Goal: Task Accomplishment & Management: Use online tool/utility

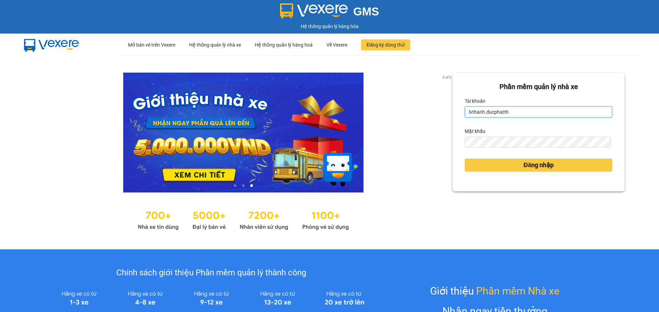
click at [513, 112] on input "lvthanh.ducphatth" at bounding box center [537, 112] width 147 height 11
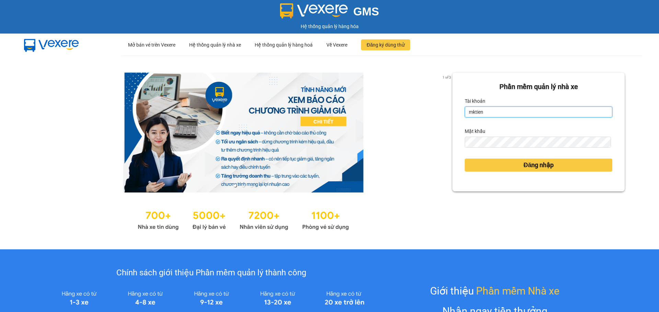
type input "mktien.ducphatth"
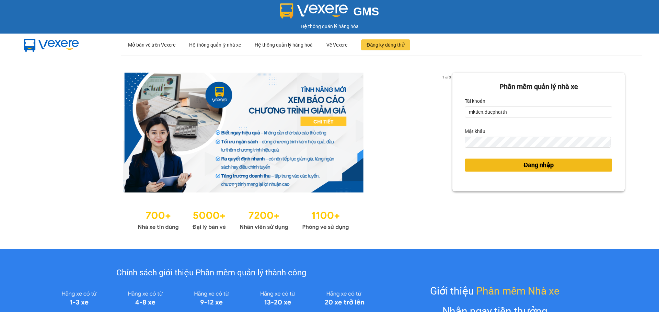
click at [528, 171] on button "Đăng nhập" at bounding box center [537, 165] width 147 height 13
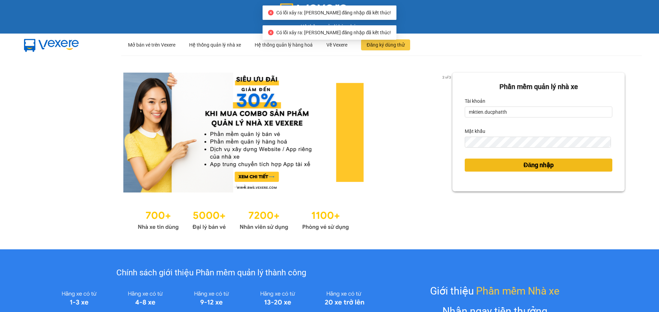
click at [530, 165] on span "Đăng nhập" at bounding box center [538, 166] width 30 height 10
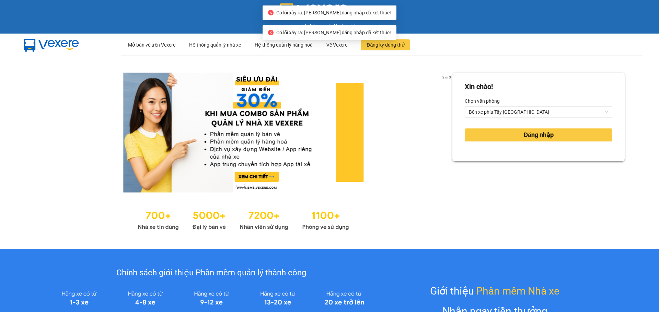
click at [530, 166] on div "Xin chào! Chọn văn phòng Bến xe phía Tây Thanh Hóa Đăng nhập" at bounding box center [538, 153] width 172 height 160
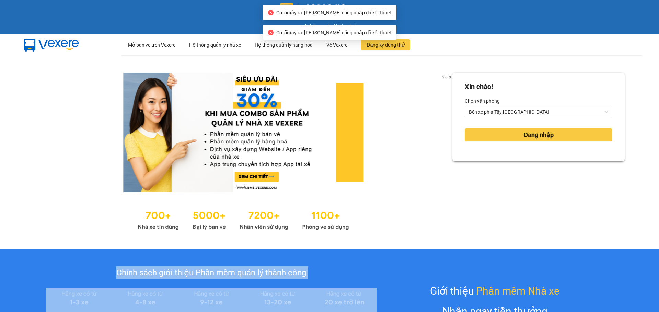
click at [530, 166] on div "Xin chào! Chọn văn phòng Bến xe phía Tây Thanh Hóa Đăng nhập" at bounding box center [538, 153] width 172 height 160
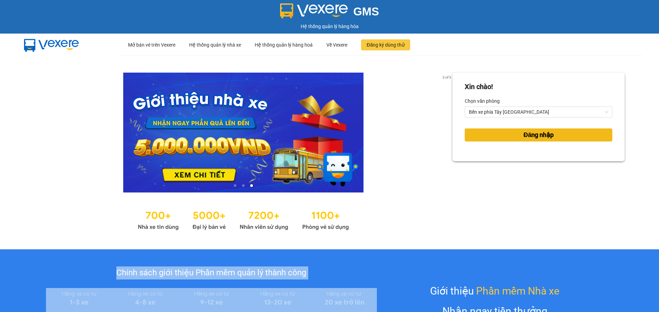
click at [515, 133] on button "Đăng nhập" at bounding box center [537, 135] width 147 height 13
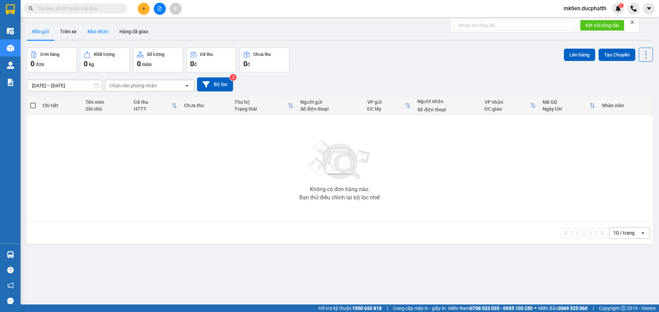
click at [99, 32] on button "Kho nhận" at bounding box center [98, 31] width 32 height 16
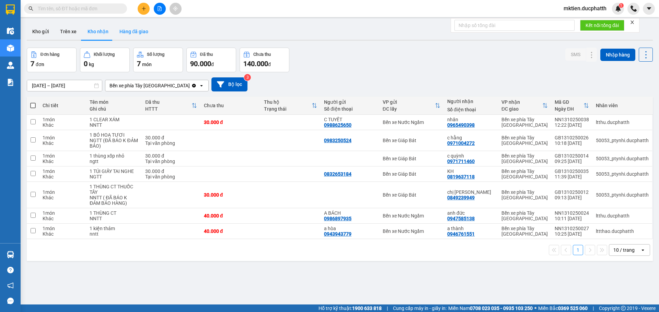
click at [132, 28] on button "Hàng đã giao" at bounding box center [134, 31] width 40 height 16
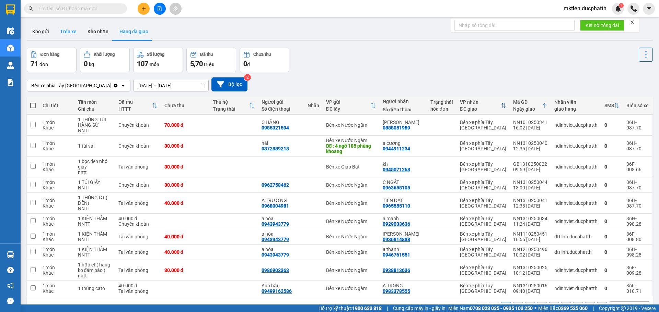
click at [72, 28] on button "Trên xe" at bounding box center [68, 31] width 27 height 16
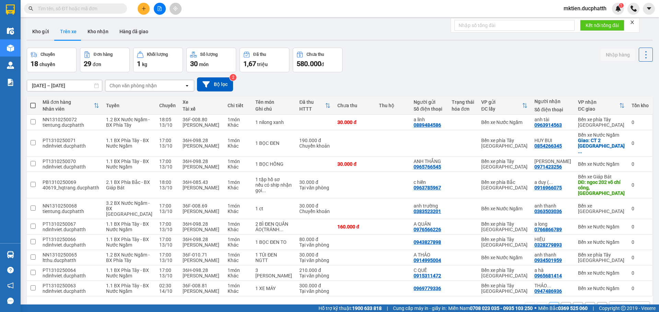
click at [138, 86] on div "Chọn văn phòng nhận" at bounding box center [132, 85] width 47 height 7
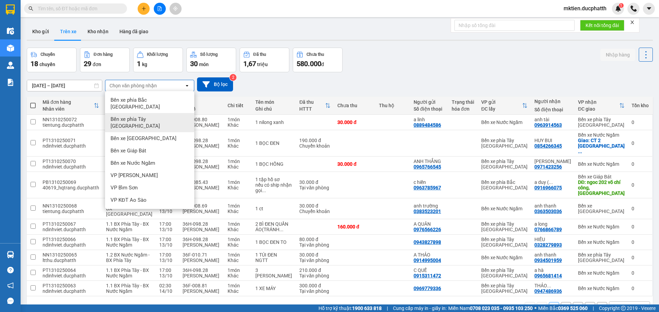
click at [144, 116] on span "Bến xe phía Tây [GEOGRAPHIC_DATA]" at bounding box center [150, 123] width 81 height 14
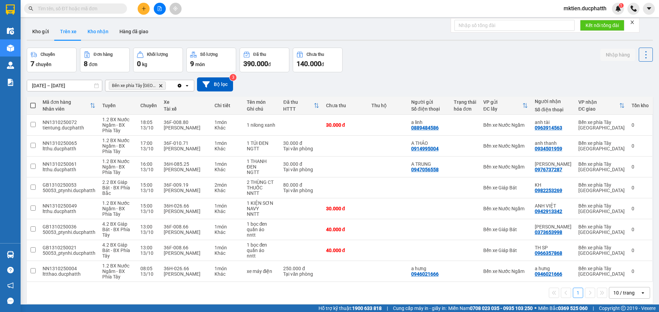
click at [96, 34] on button "Kho nhận" at bounding box center [98, 31] width 32 height 16
